Goal: Task Accomplishment & Management: Manage account settings

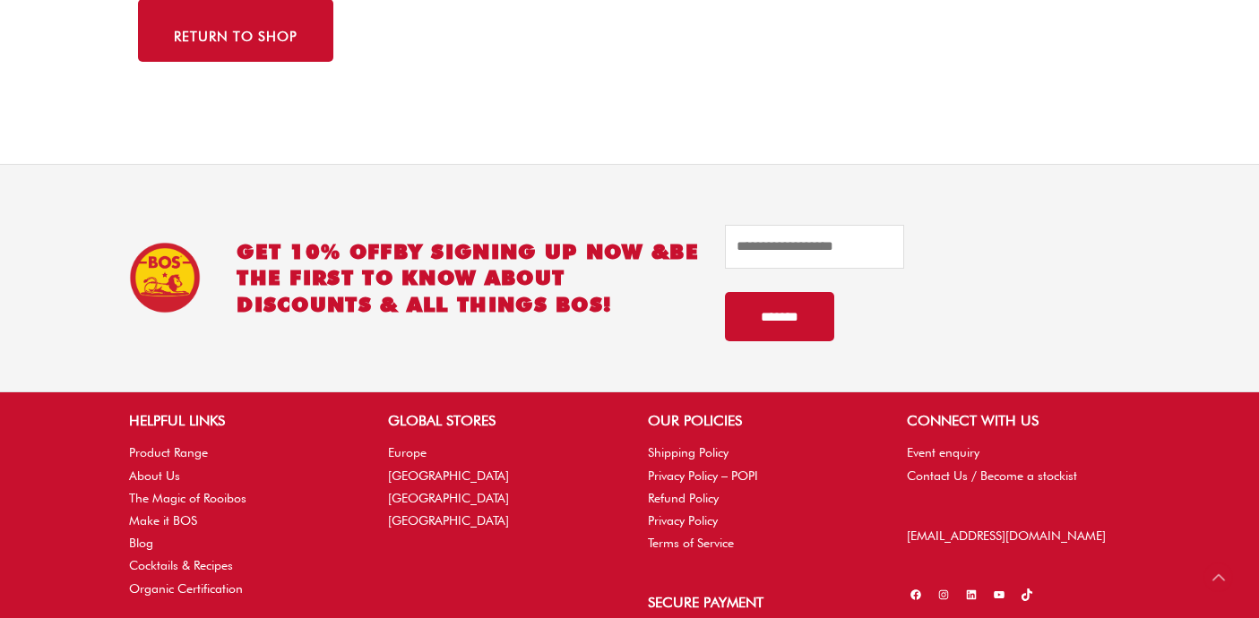
scroll to position [349, 0]
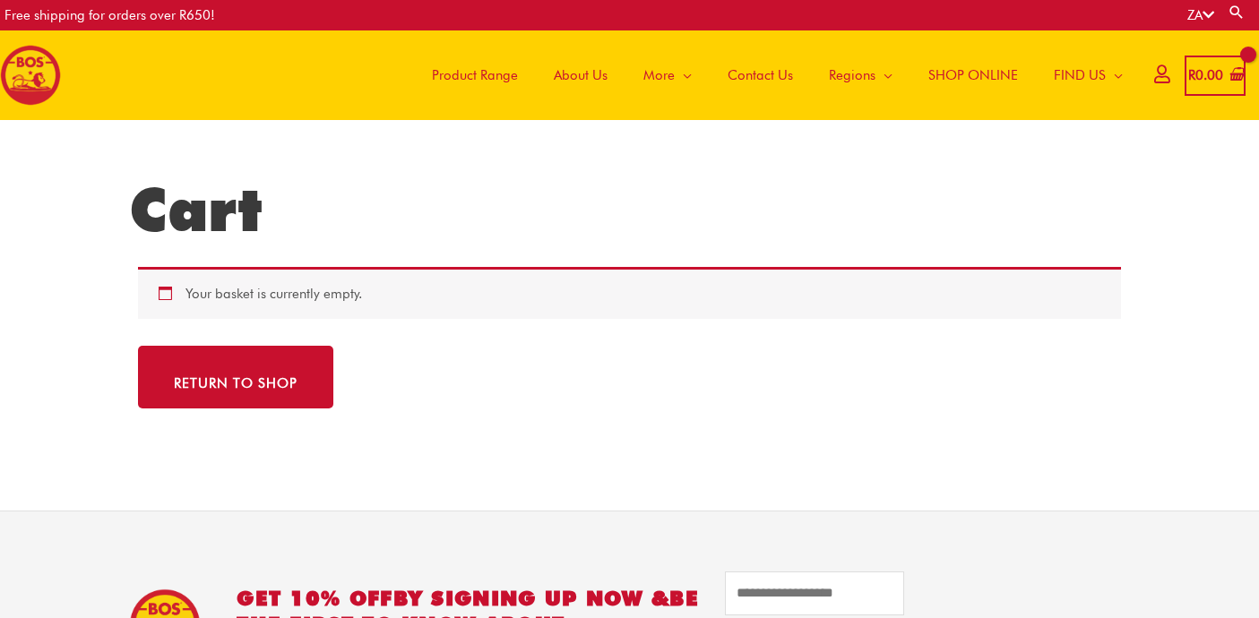
click at [1157, 80] on icon at bounding box center [1161, 73] width 15 height 13
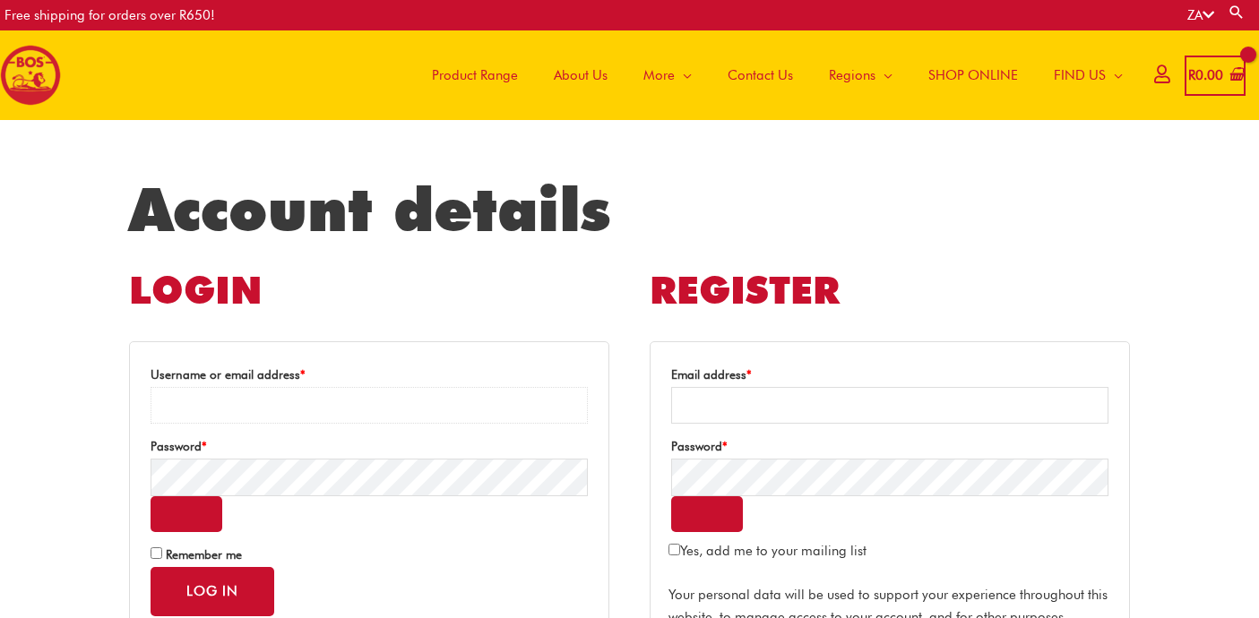
click at [477, 404] on input "Username or email address * Required" at bounding box center [369, 405] width 437 height 37
type input "**********"
click at [151, 567] on button "Log in" at bounding box center [213, 591] width 124 height 49
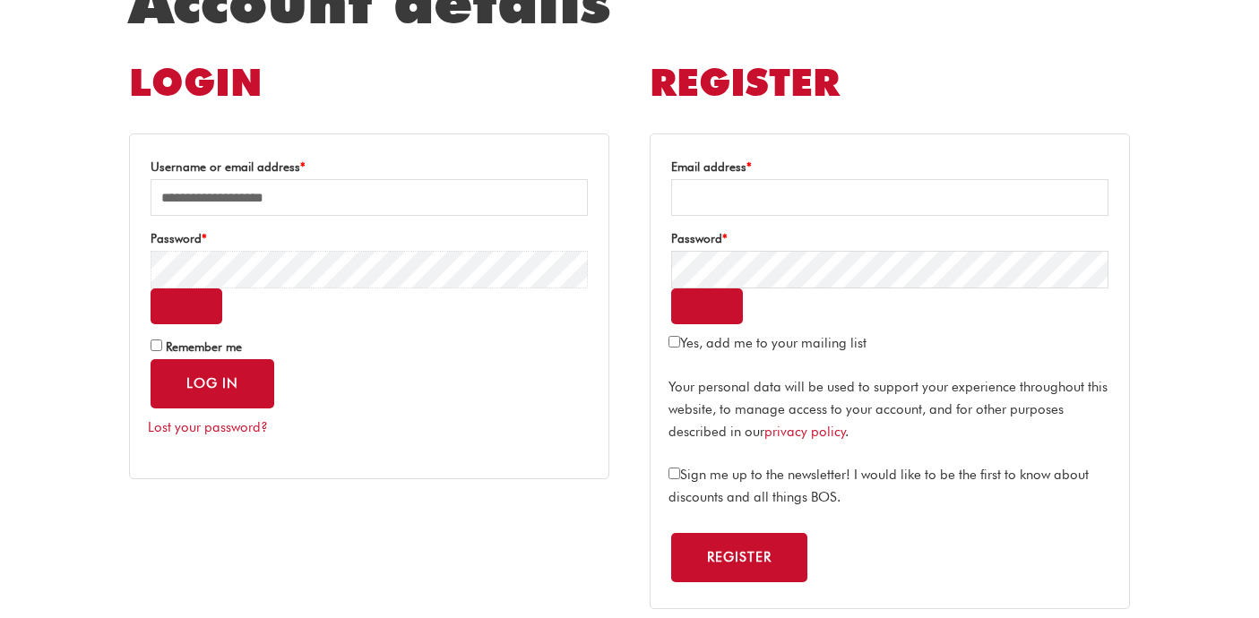
scroll to position [211, 0]
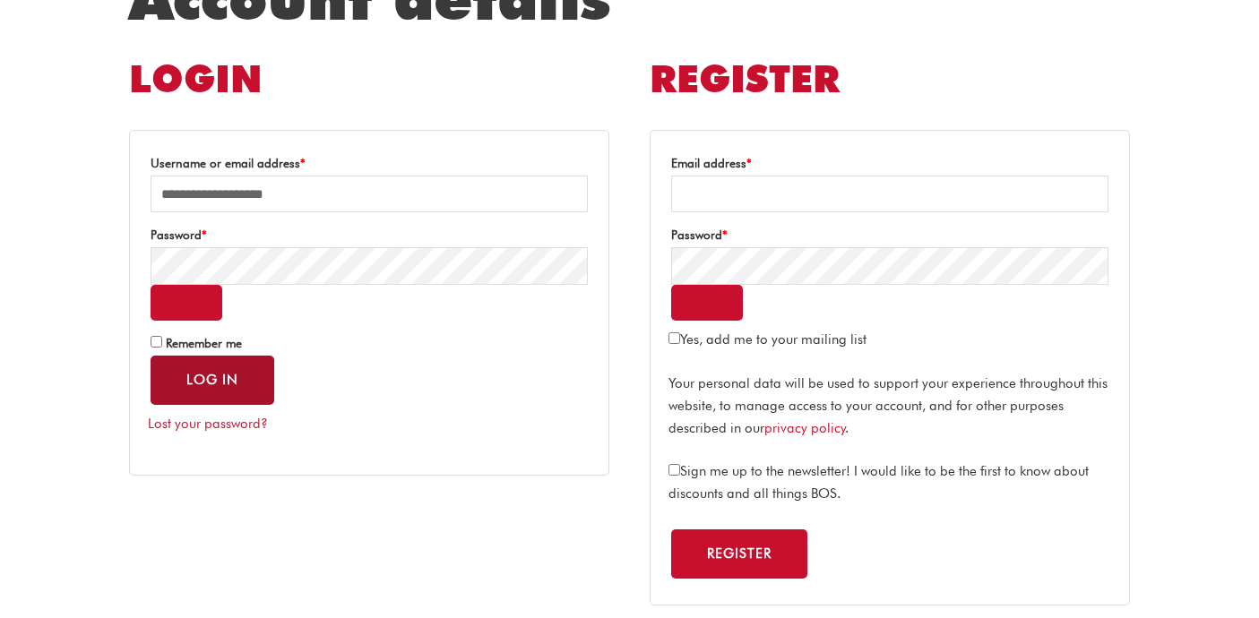
click at [261, 388] on button "Log in" at bounding box center [213, 380] width 124 height 49
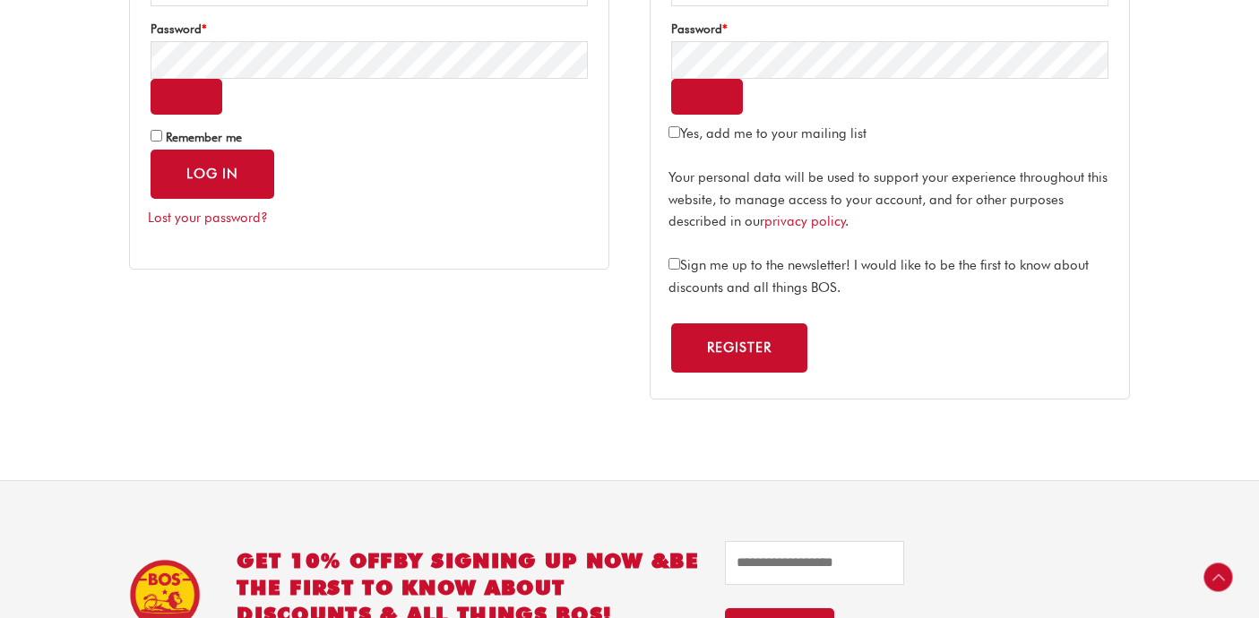
scroll to position [497, 0]
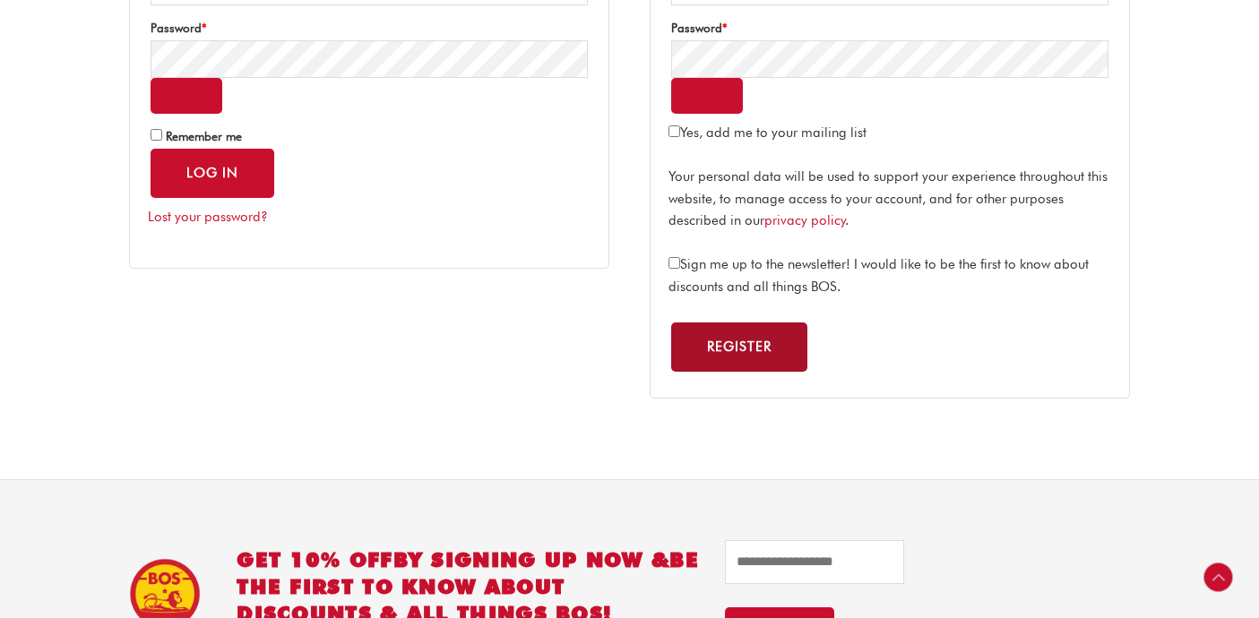
click at [709, 334] on button "Register" at bounding box center [739, 347] width 136 height 49
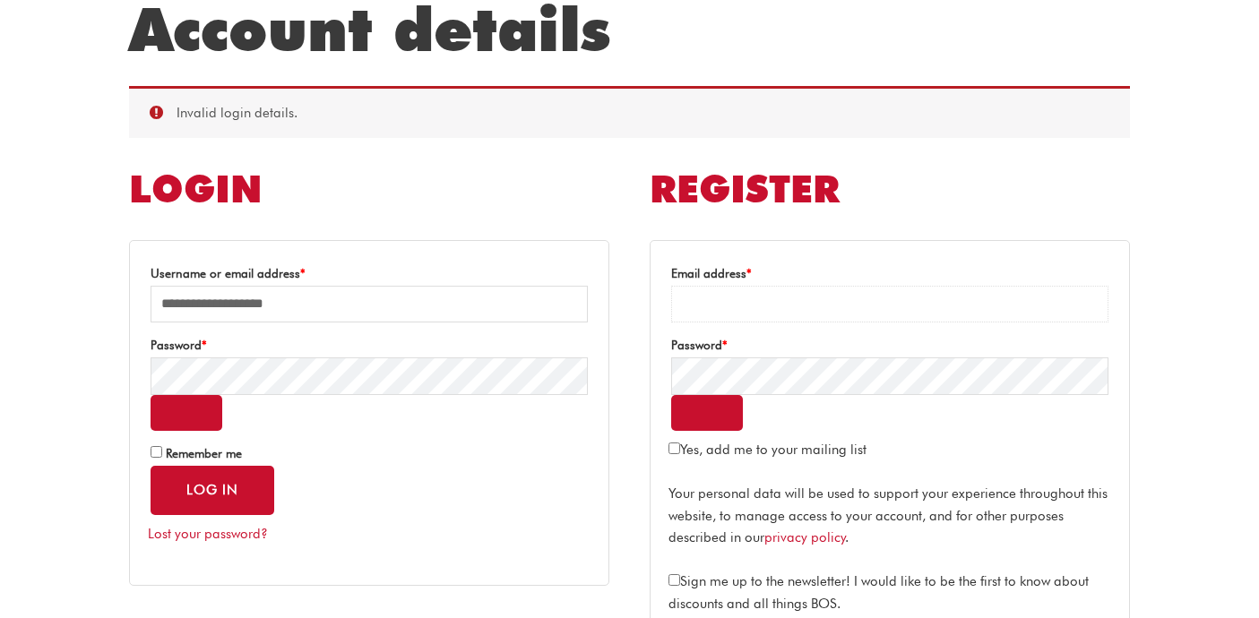
scroll to position [176, 0]
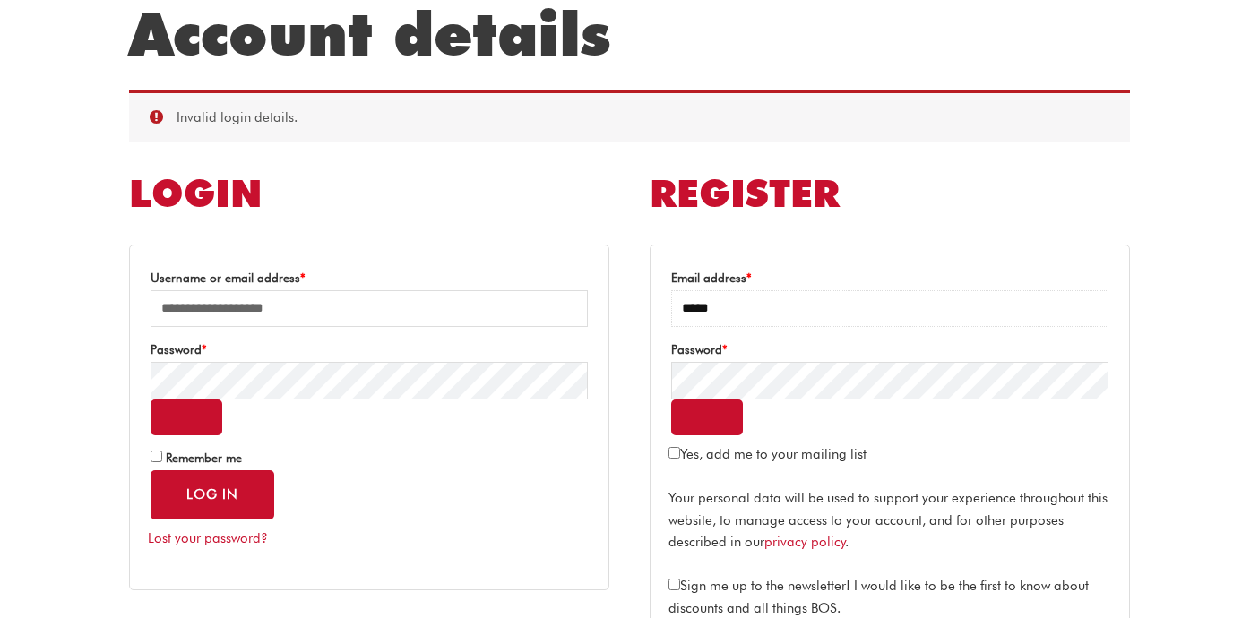
type input "**********"
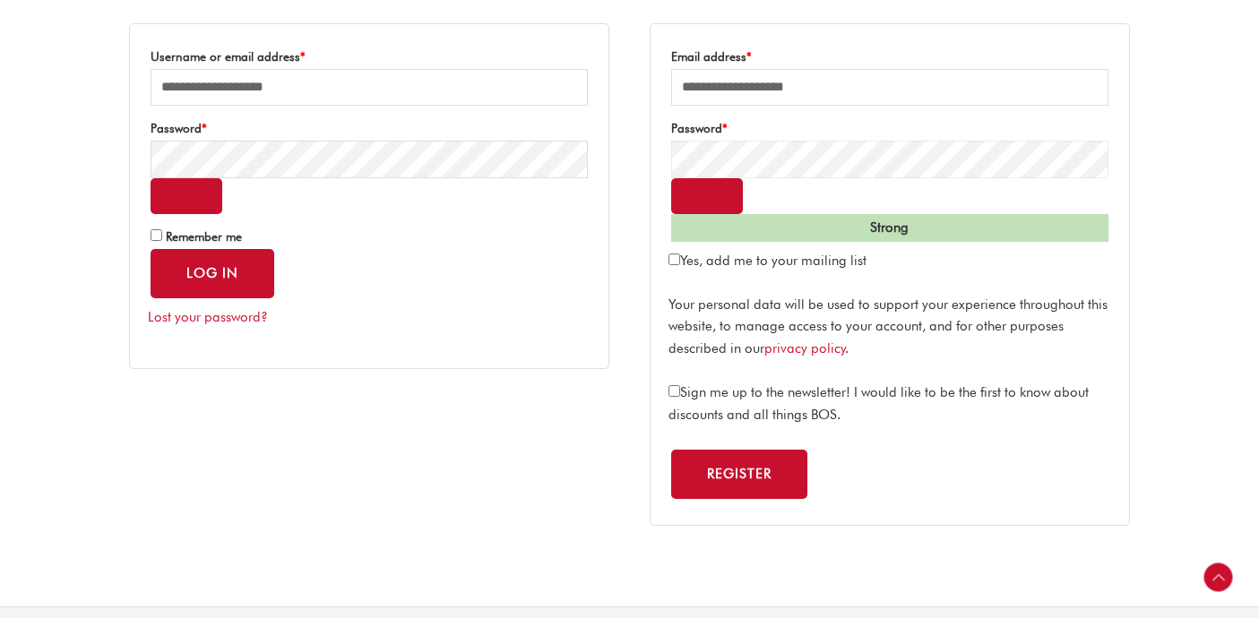
scroll to position [400, 0]
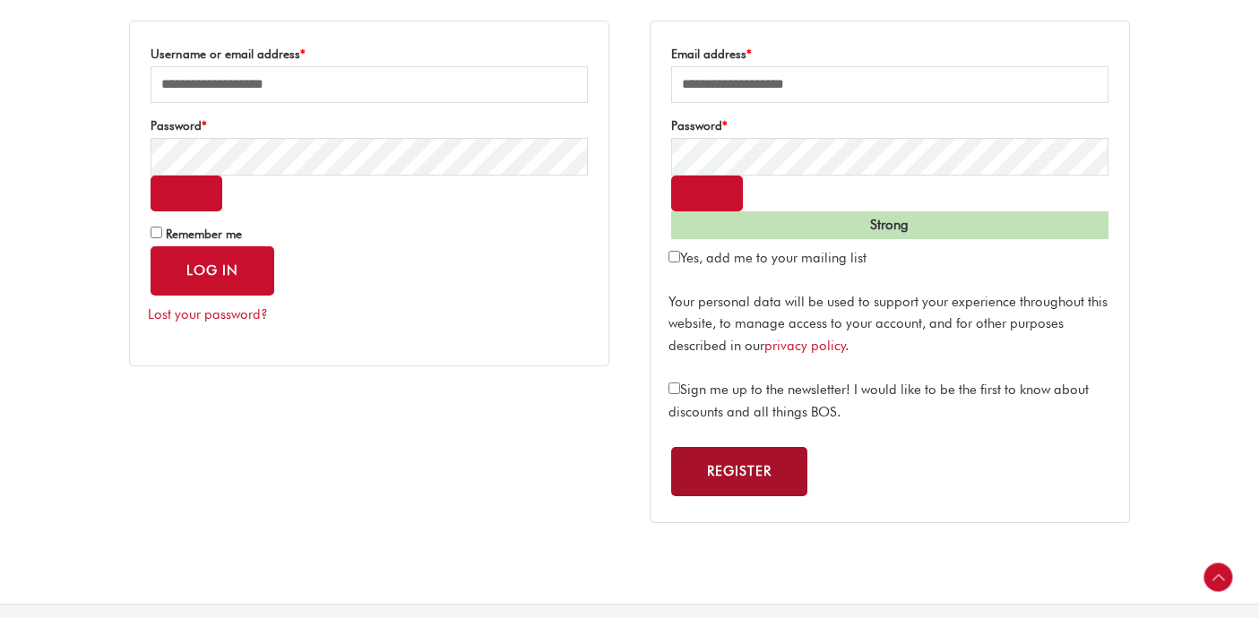
click at [722, 457] on button "Register" at bounding box center [739, 471] width 136 height 49
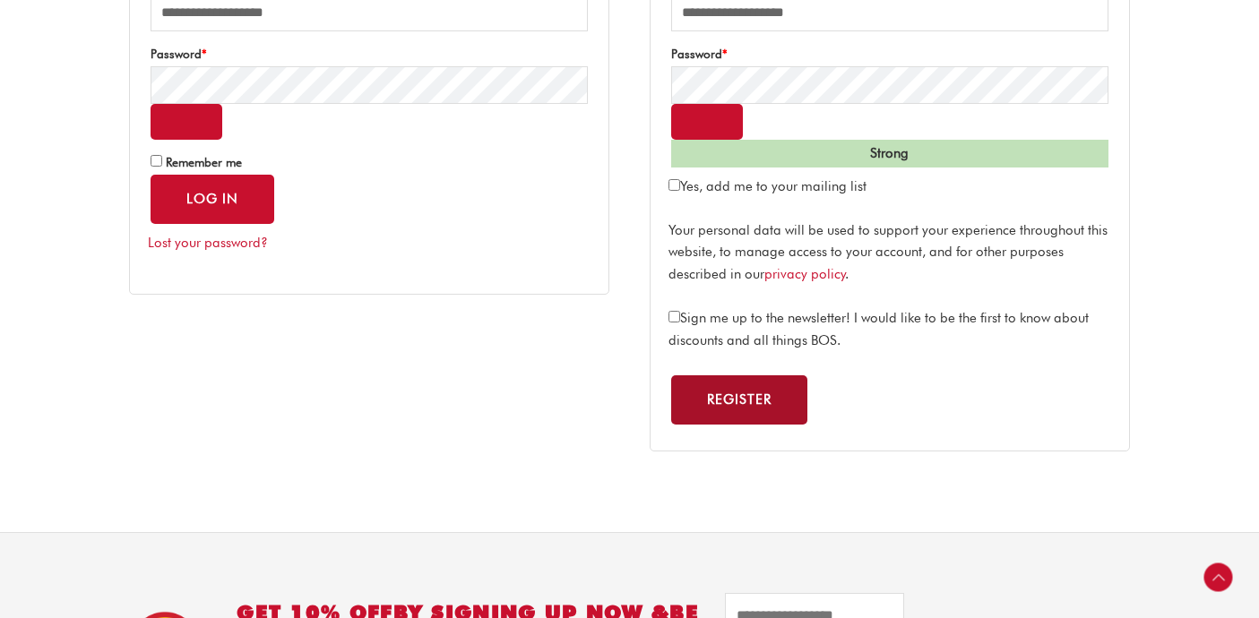
scroll to position [484, 0]
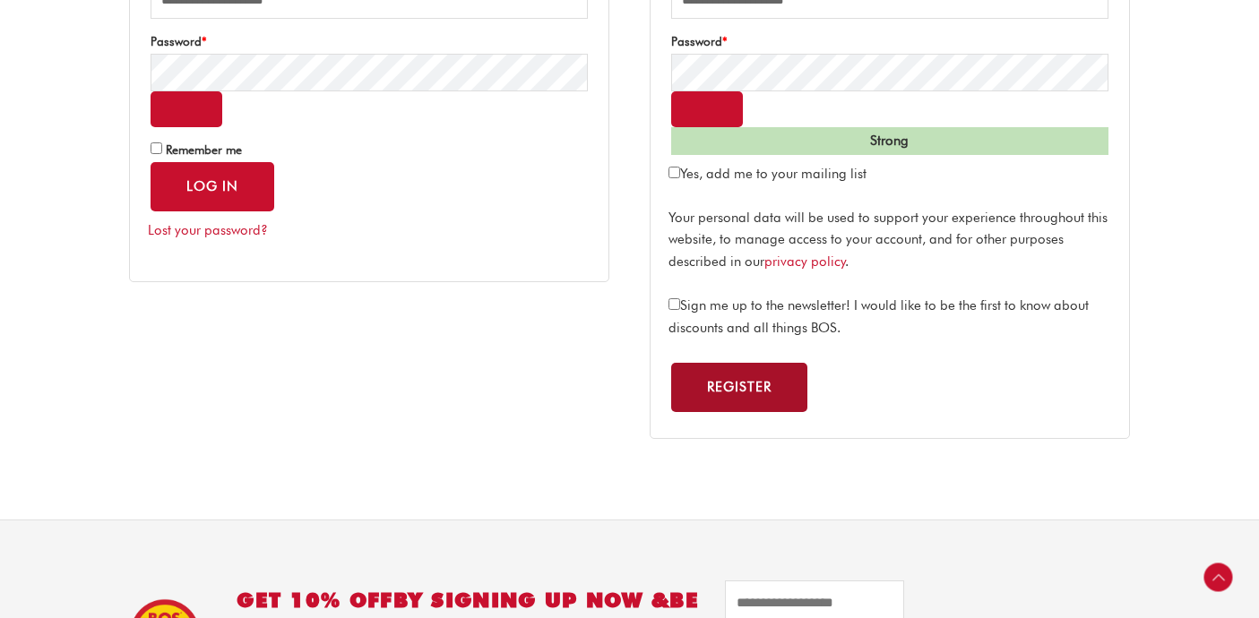
click at [724, 383] on button "Register" at bounding box center [739, 387] width 136 height 49
click at [720, 379] on button "Register" at bounding box center [739, 387] width 136 height 49
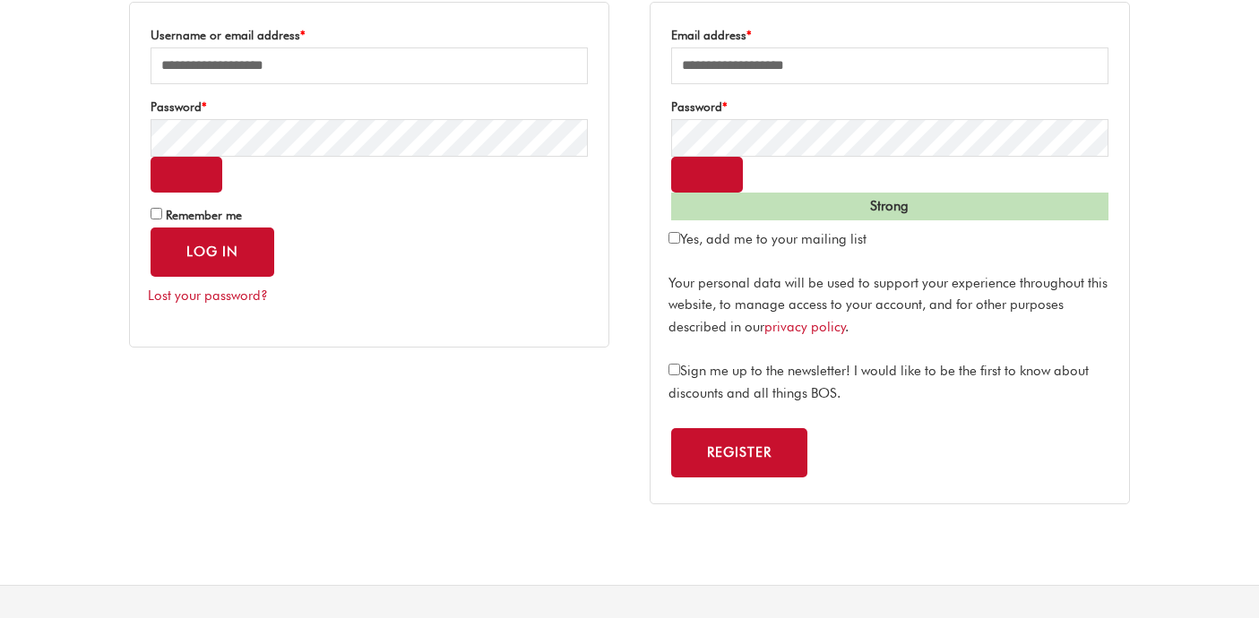
scroll to position [599, 0]
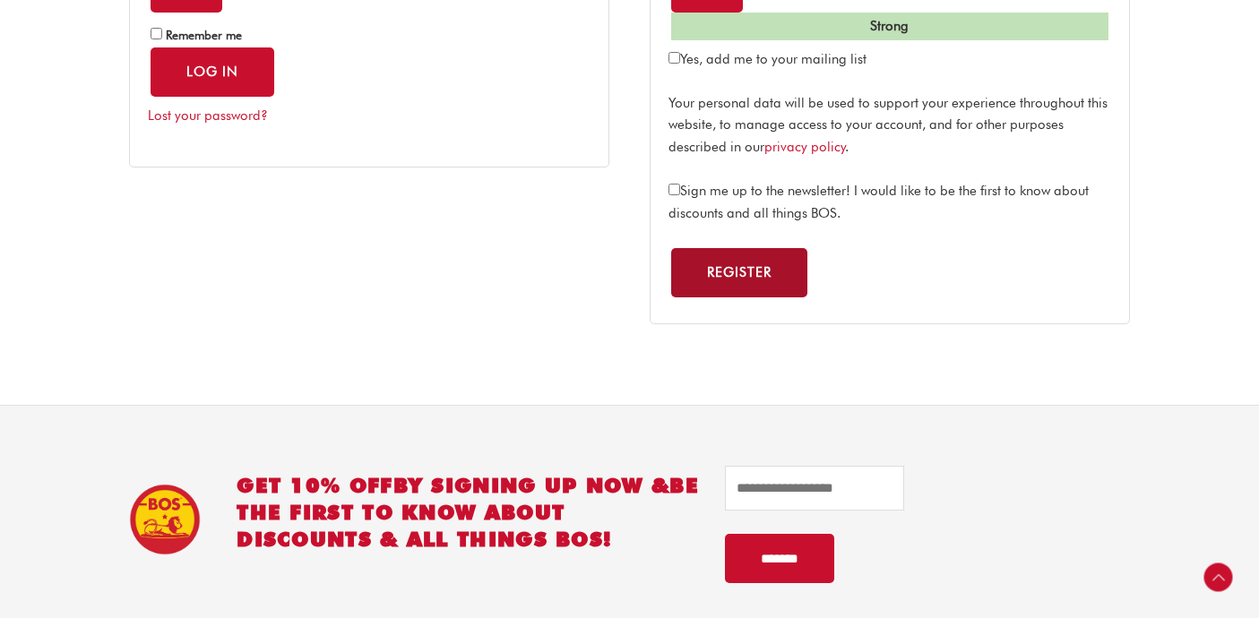
click at [767, 290] on button "Register" at bounding box center [739, 272] width 136 height 49
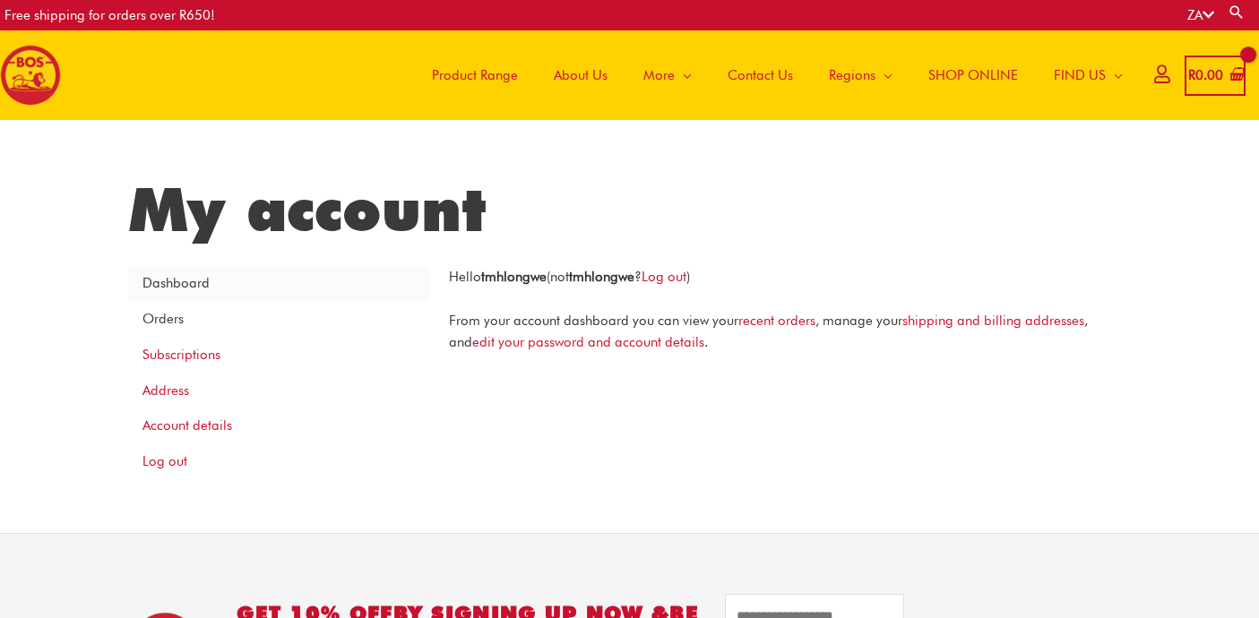
click at [165, 313] on link "Orders" at bounding box center [279, 320] width 300 height 36
